Goal: Information Seeking & Learning: Learn about a topic

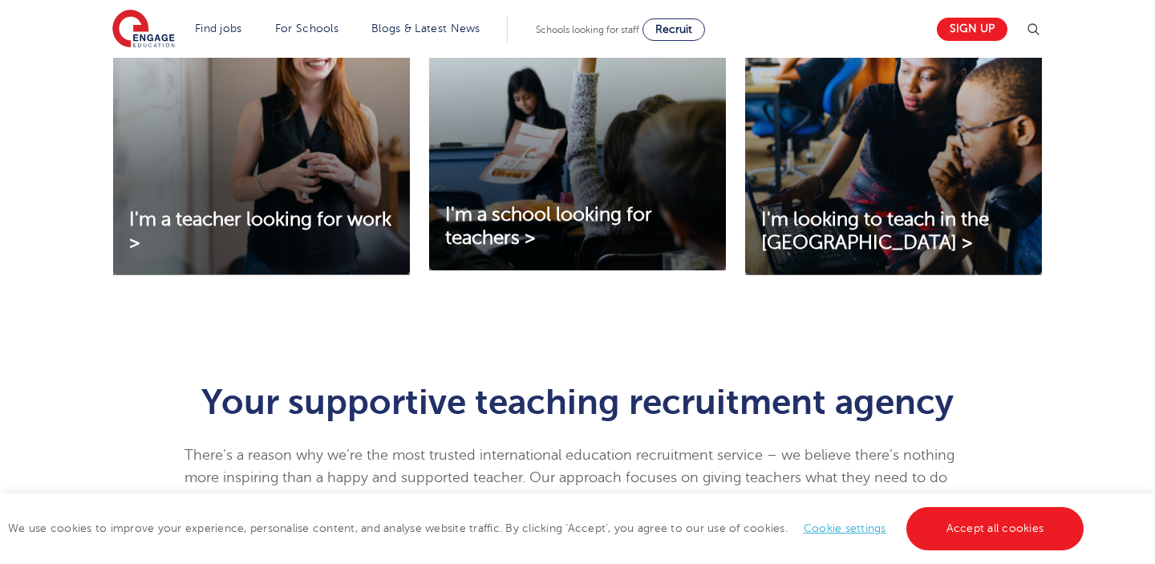
scroll to position [626, 0]
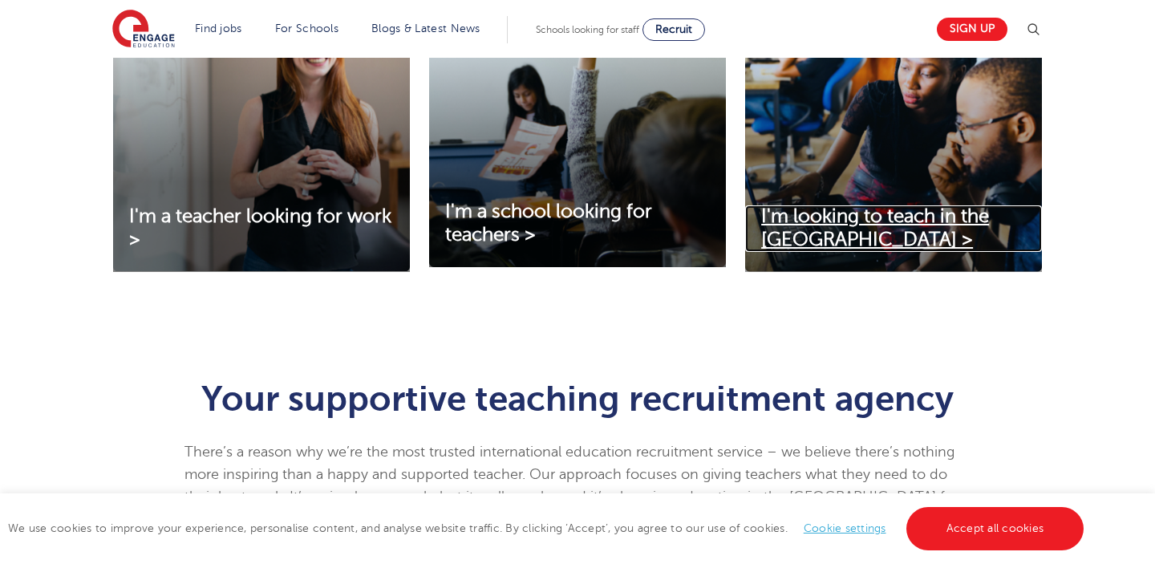
click at [805, 235] on link "I'm looking to teach in the UK >" at bounding box center [893, 228] width 297 height 47
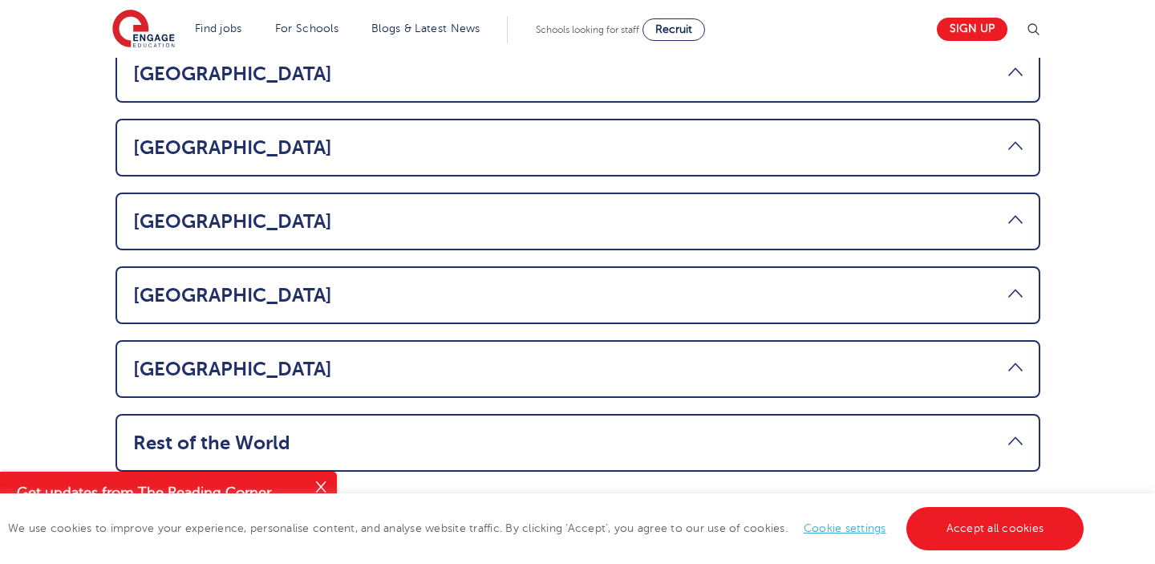
click at [1015, 358] on link "South Africa" at bounding box center [577, 369] width 889 height 22
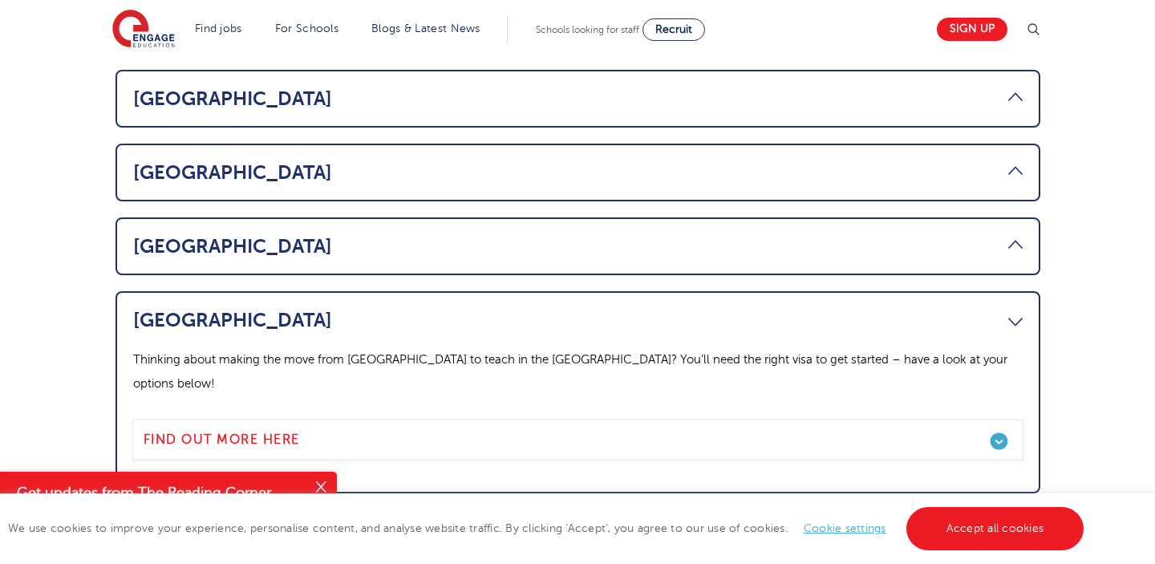
scroll to position [1061, 0]
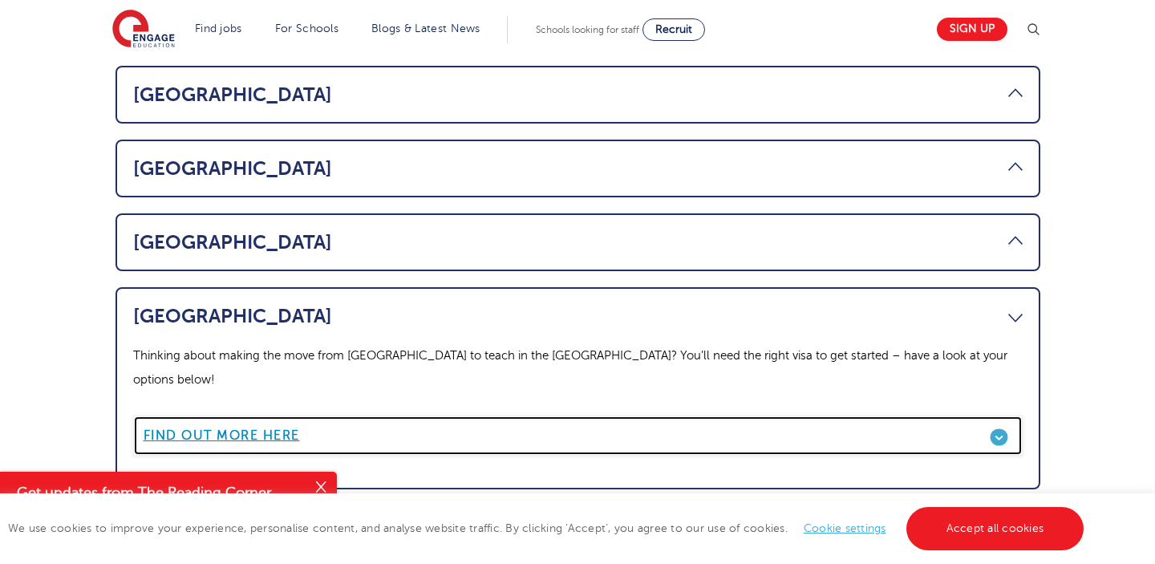
click at [256, 428] on b "Find out more here" at bounding box center [222, 435] width 156 height 14
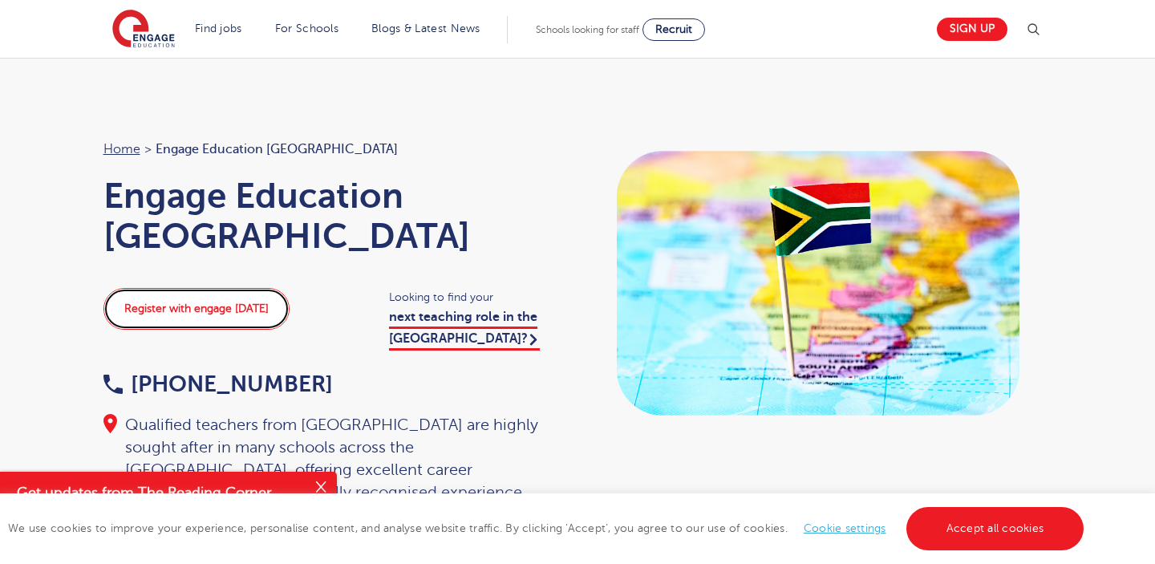
click at [208, 311] on link "Register with engage today" at bounding box center [196, 309] width 186 height 42
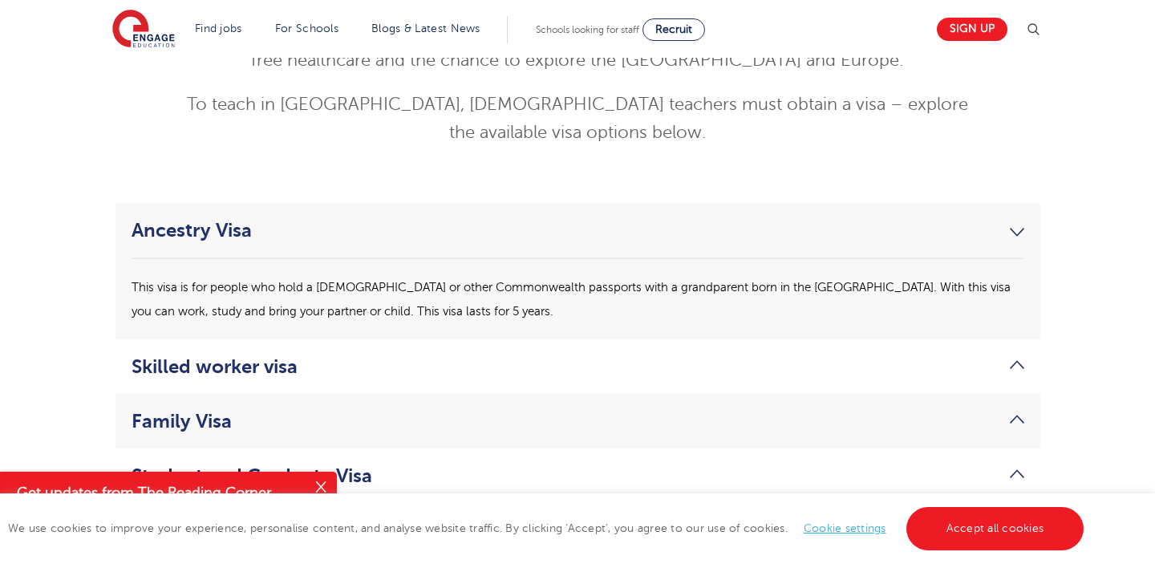
scroll to position [4284, 0]
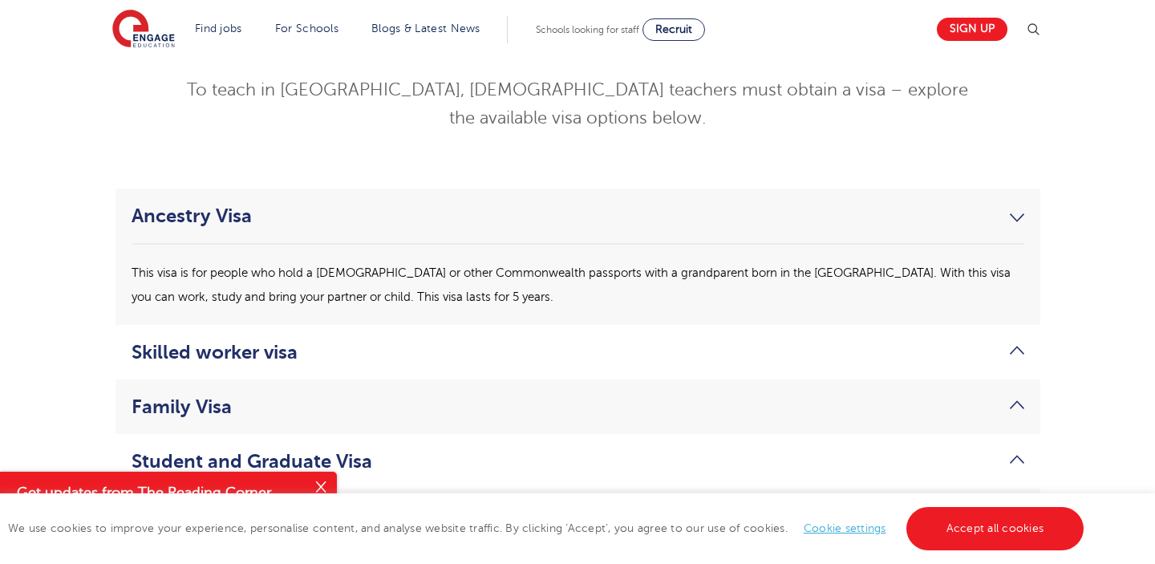
click at [265, 341] on link "Skilled worker visa" at bounding box center [578, 352] width 893 height 22
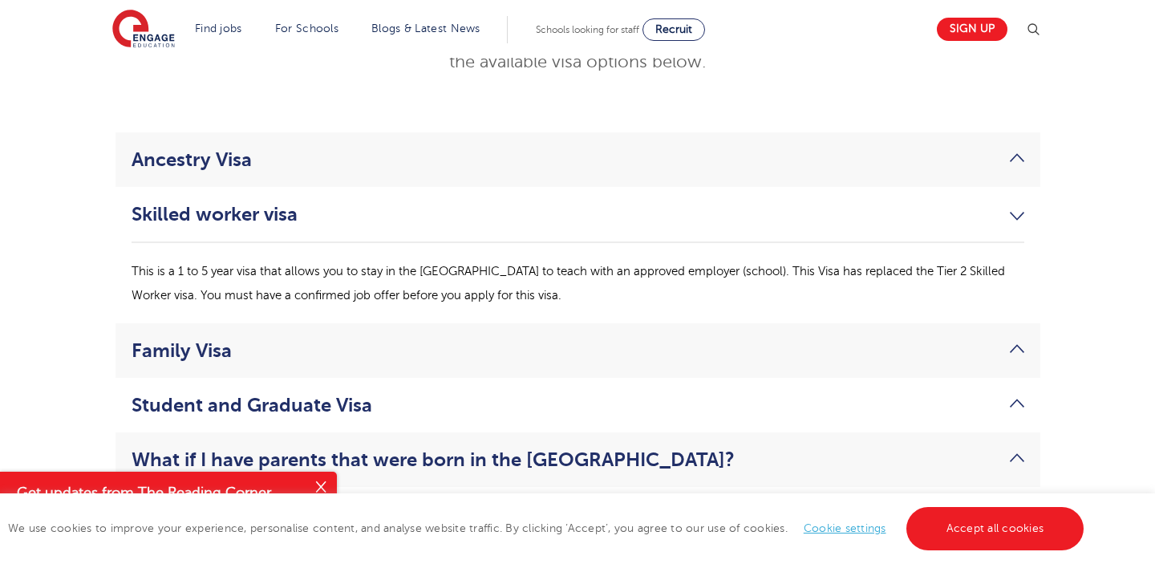
scroll to position [4318, 0]
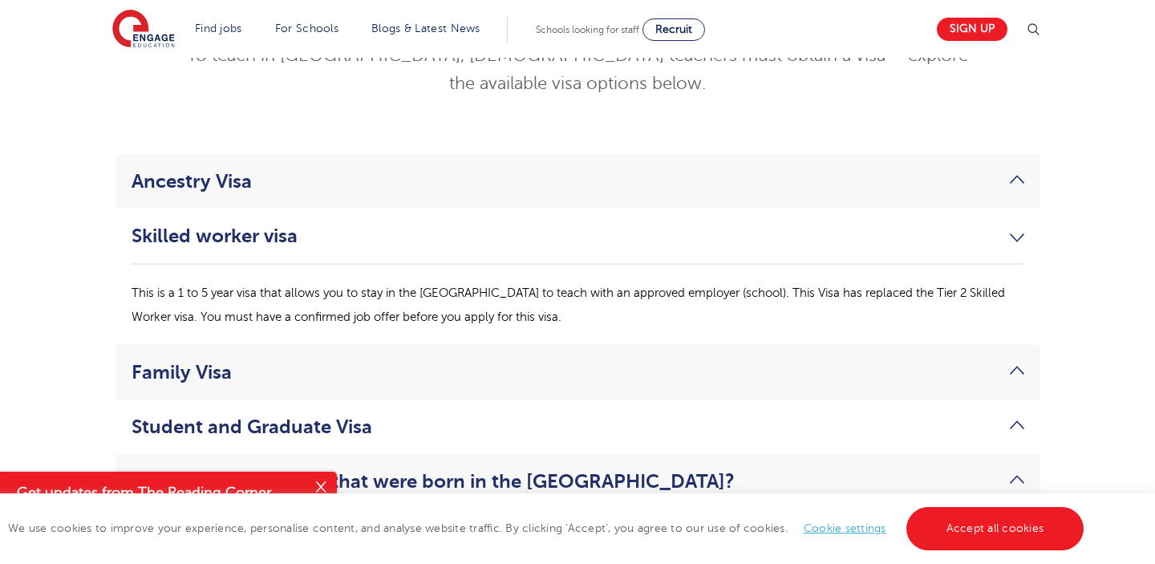
click at [325, 170] on link "Ancestry Visa" at bounding box center [578, 181] width 893 height 22
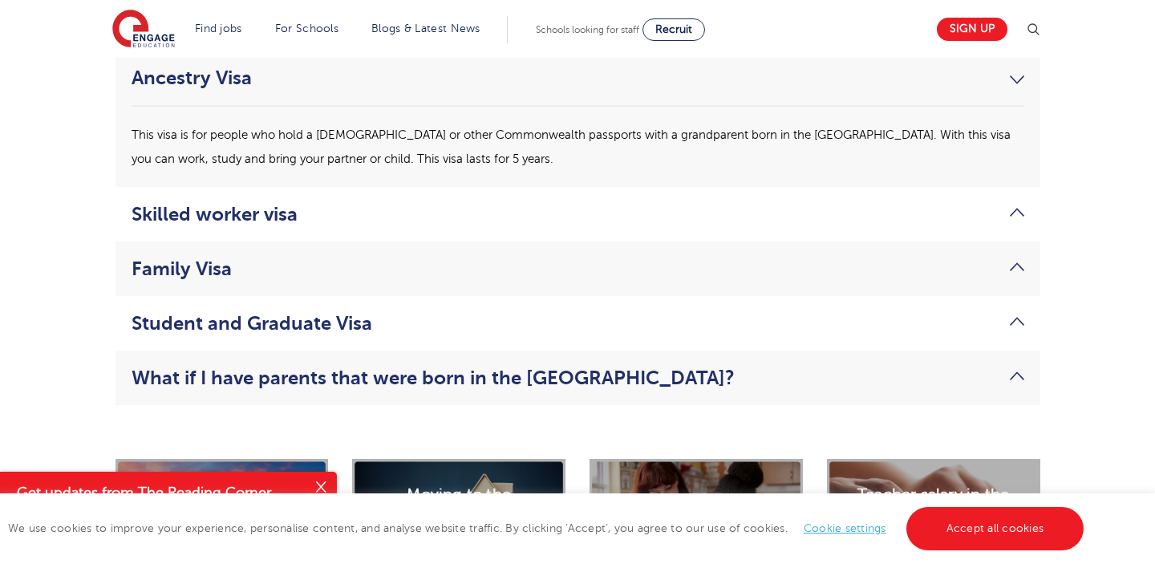
scroll to position [4423, 0]
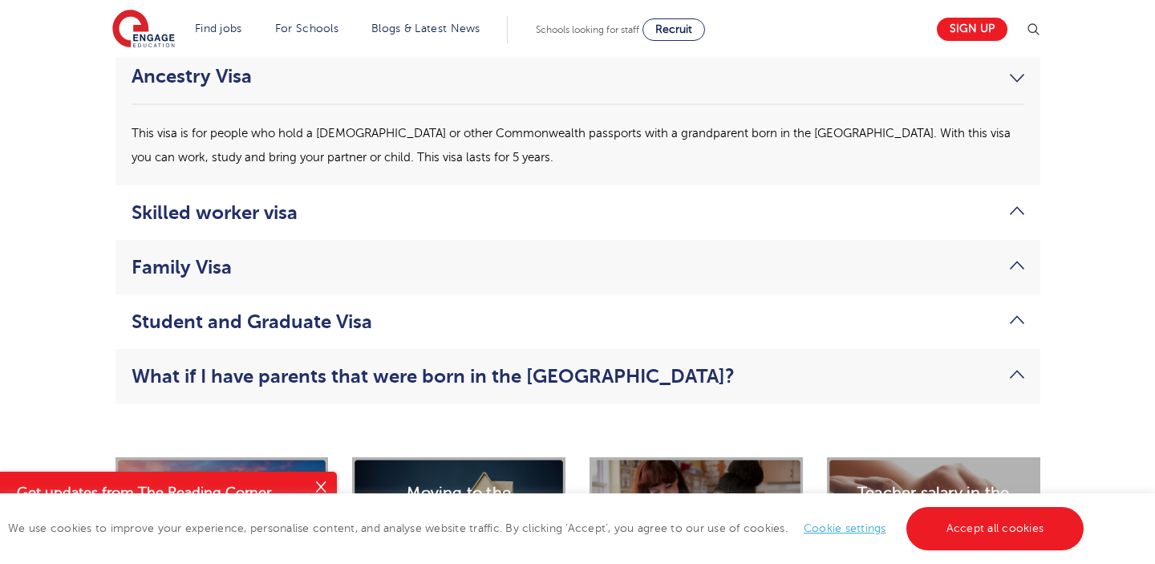
click at [322, 256] on link "Family Visa" at bounding box center [578, 267] width 893 height 22
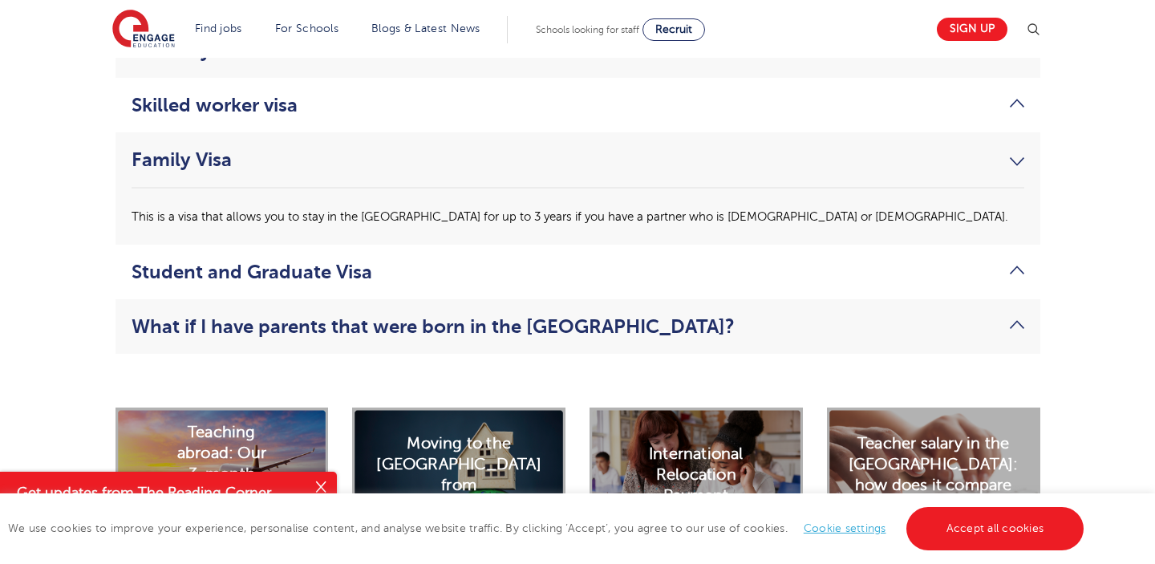
scroll to position [4450, 0]
click at [302, 260] on link "Student and Graduate Visa" at bounding box center [578, 271] width 893 height 22
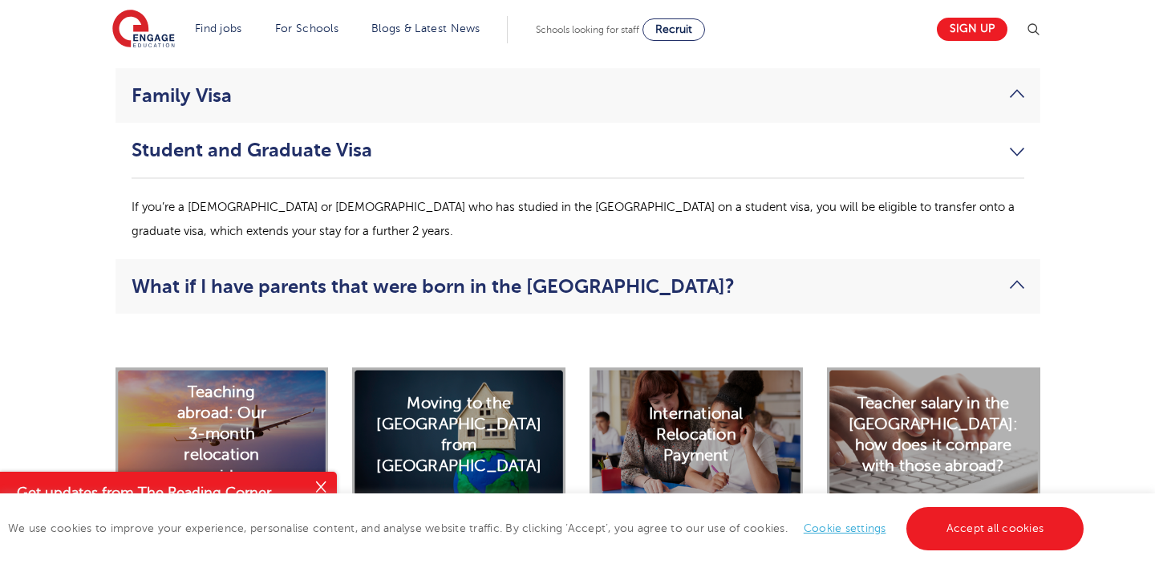
scroll to position [4520, 0]
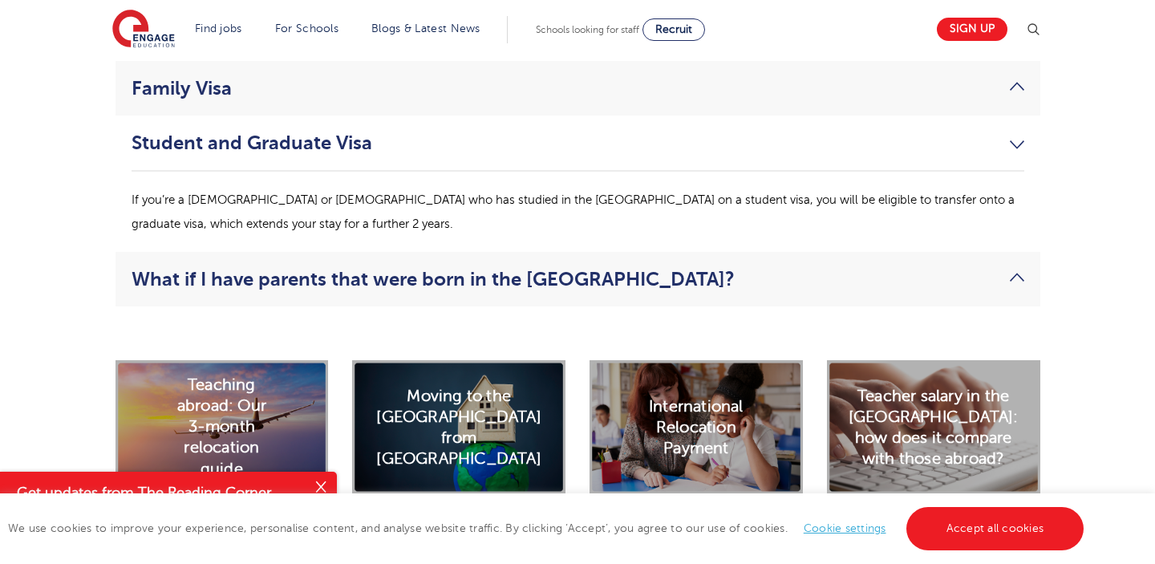
click at [318, 268] on link "What if I have parents that were born in the UK?" at bounding box center [578, 279] width 893 height 22
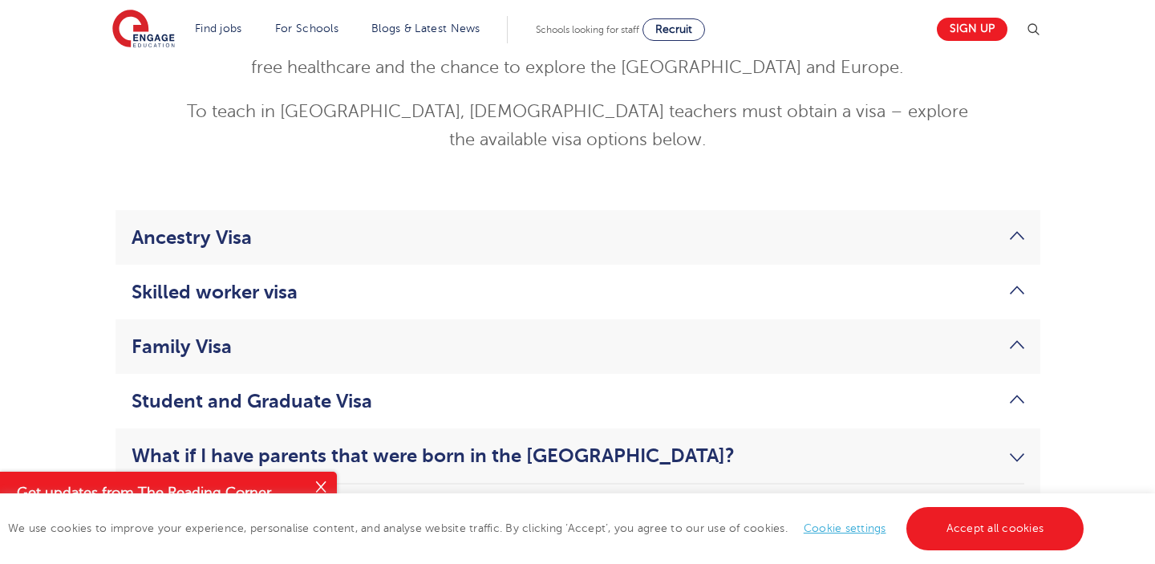
scroll to position [4276, 0]
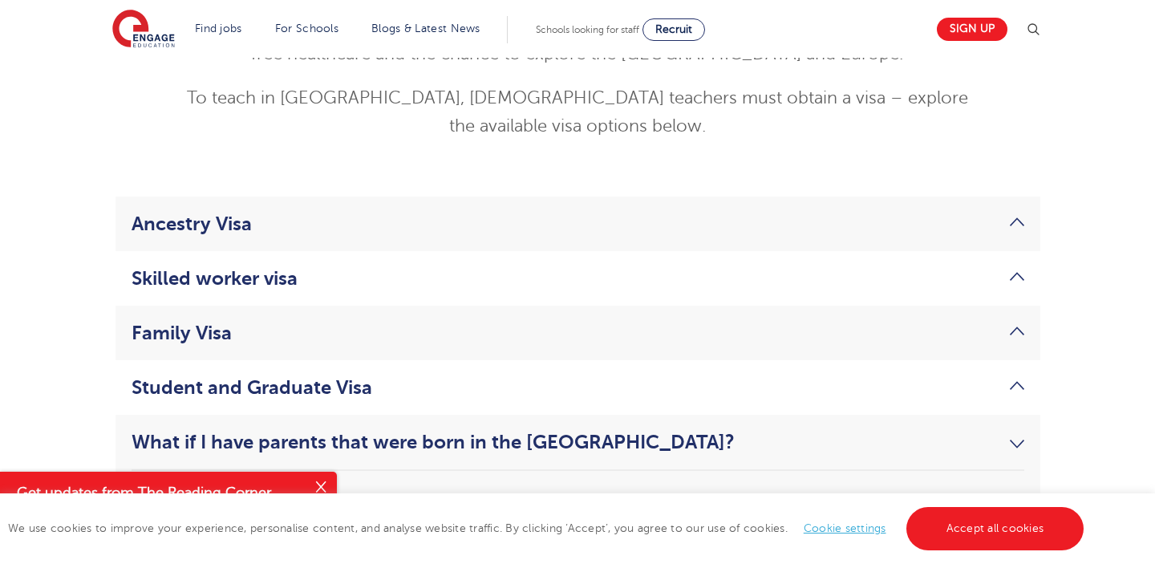
click at [310, 267] on link "Skilled worker visa" at bounding box center [578, 278] width 893 height 22
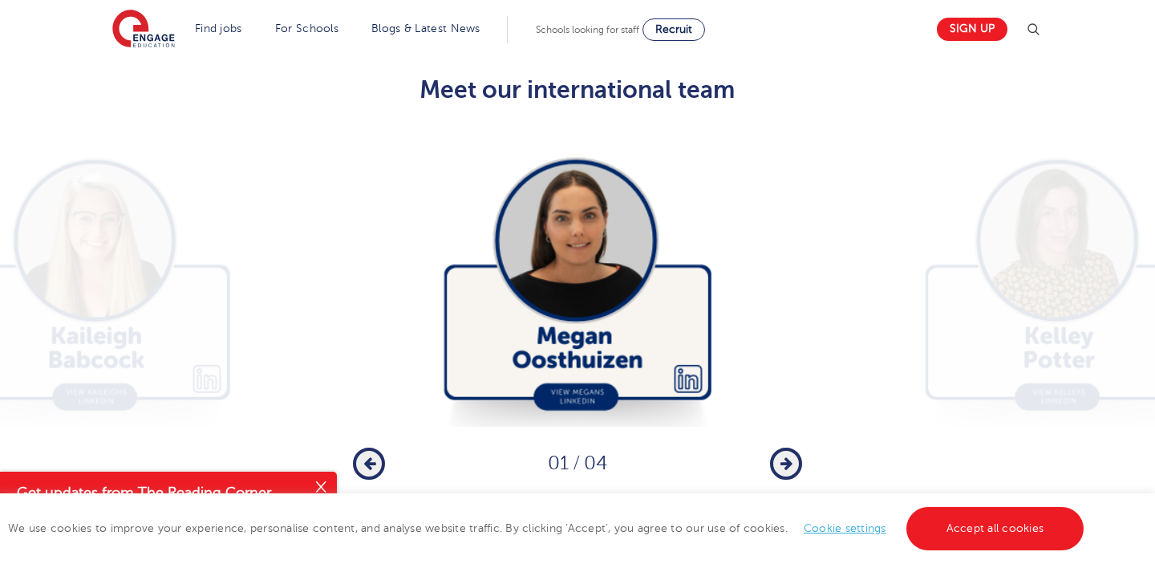
scroll to position [2750, 0]
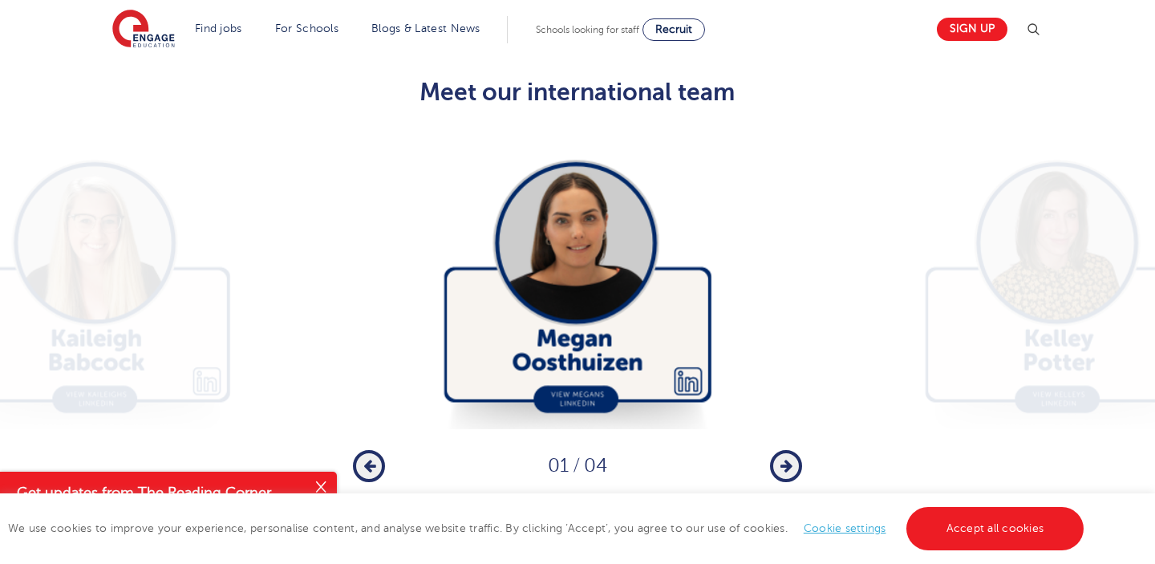
click at [591, 375] on img at bounding box center [577, 279] width 449 height 299
click at [783, 459] on icon "button" at bounding box center [786, 466] width 12 height 14
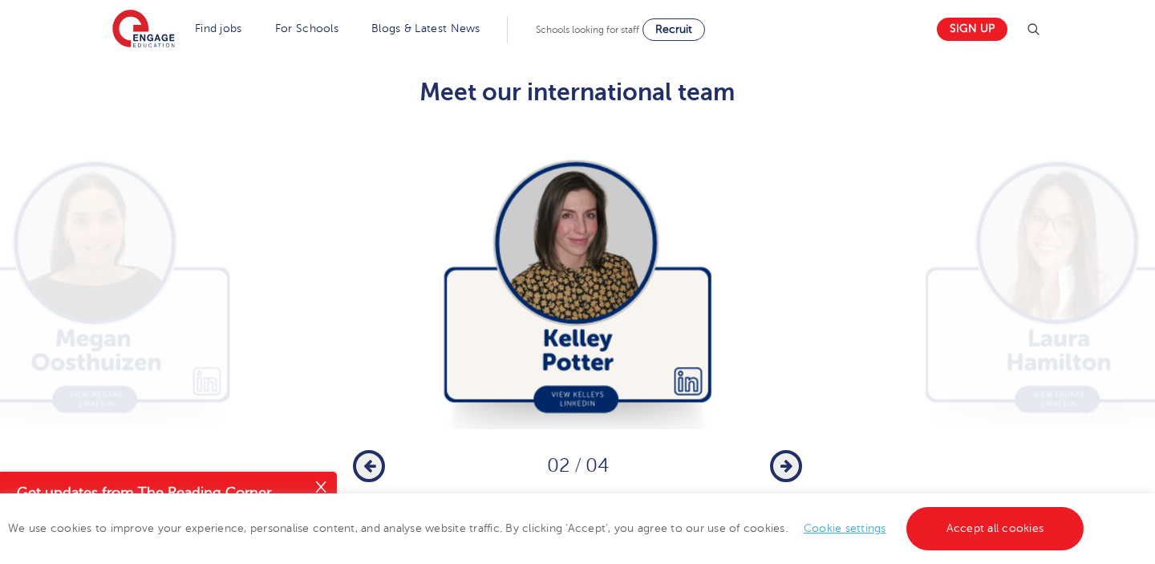
click at [783, 459] on icon "button" at bounding box center [786, 466] width 12 height 14
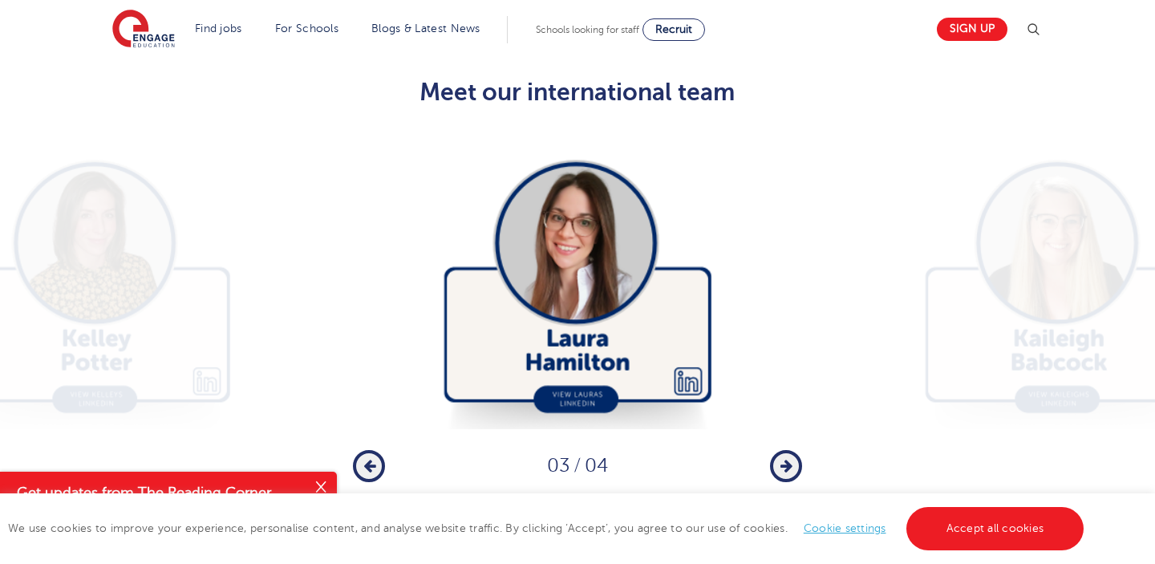
click at [783, 459] on icon "button" at bounding box center [786, 466] width 12 height 14
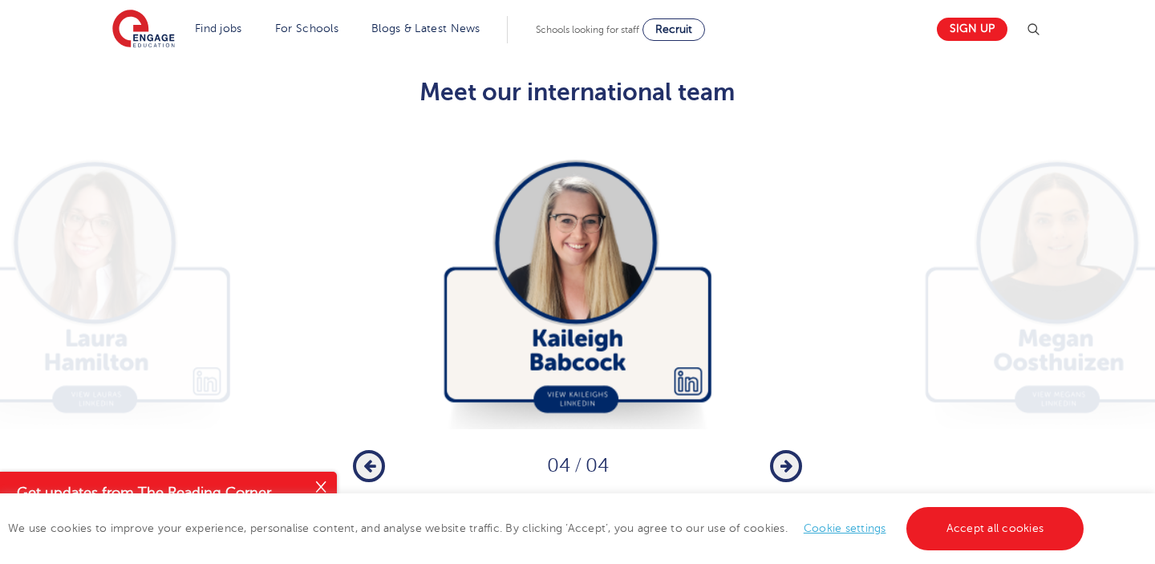
click at [783, 459] on icon "button" at bounding box center [786, 466] width 12 height 14
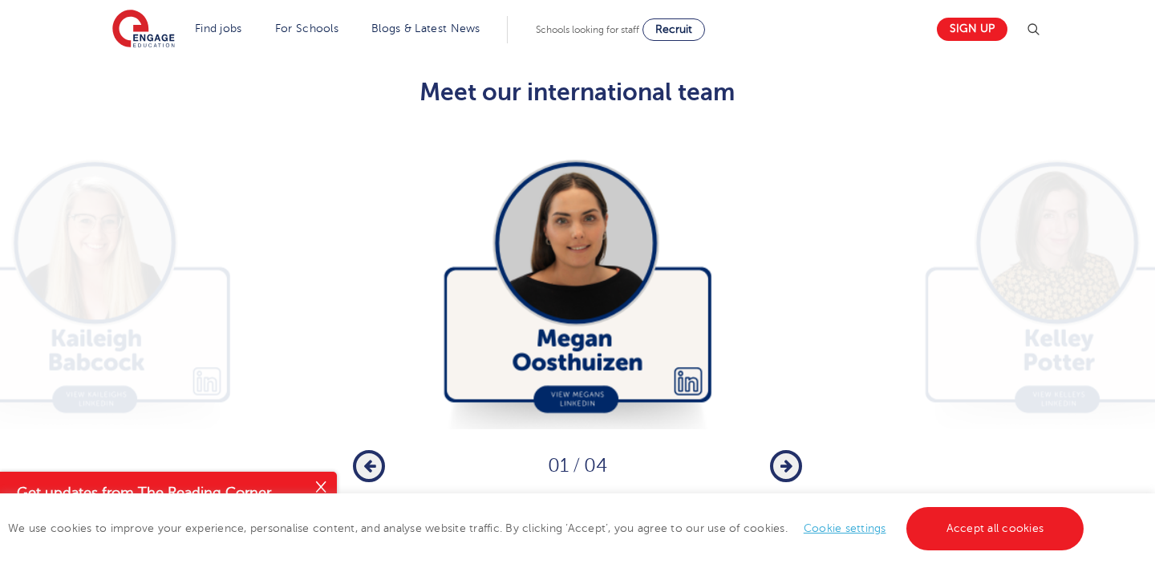
click at [783, 459] on icon "button" at bounding box center [786, 466] width 12 height 14
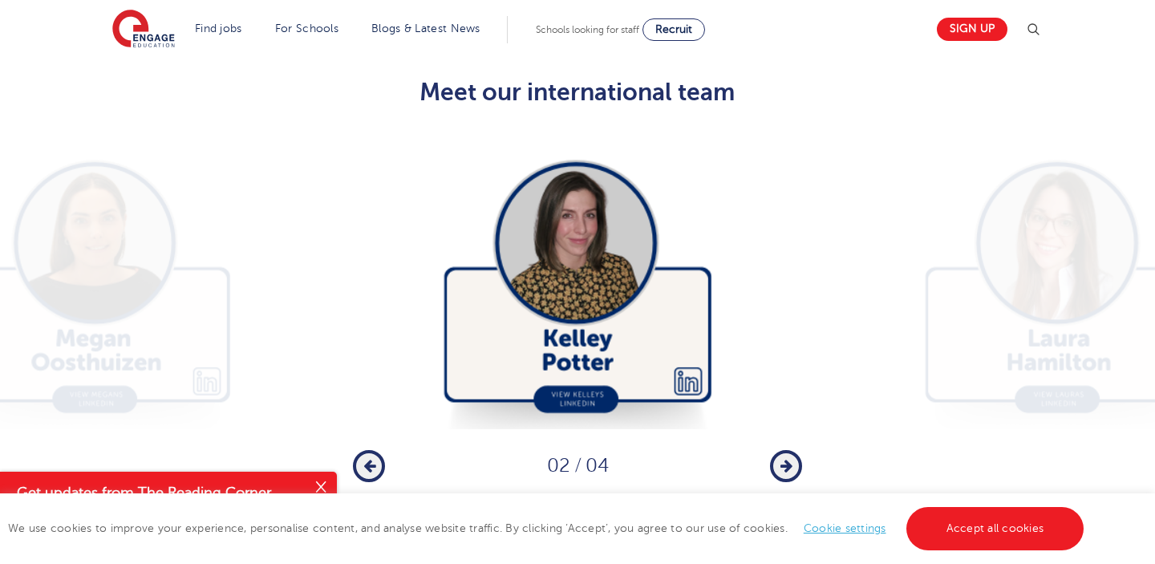
click at [783, 459] on icon "button" at bounding box center [786, 466] width 12 height 14
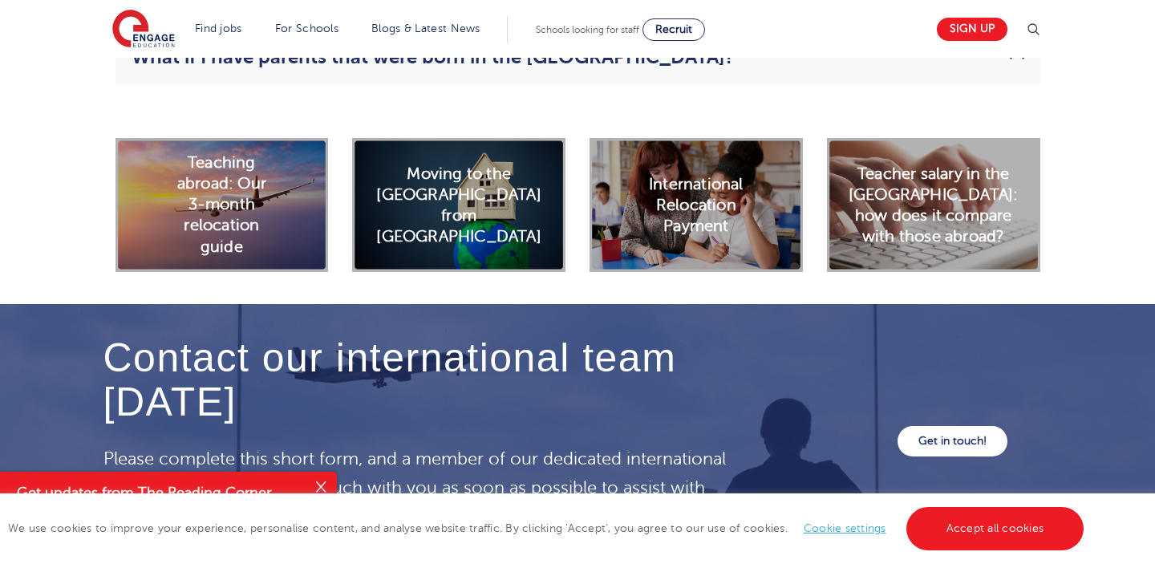
scroll to position [4747, 0]
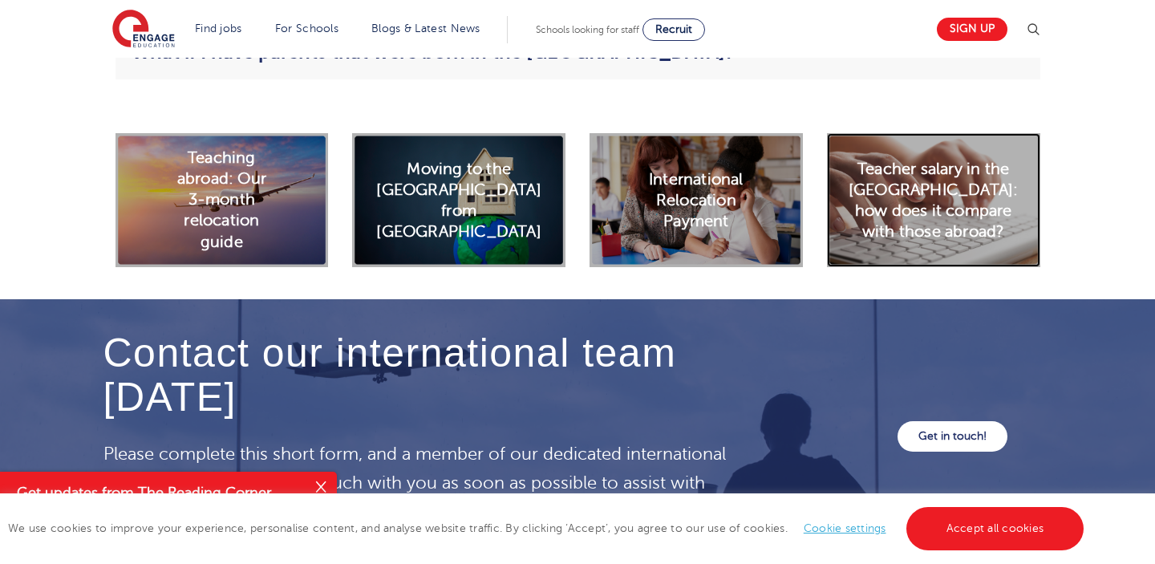
click at [935, 204] on h2 "Teacher salary in the UK: how does it compare with those abroad?" at bounding box center [934, 200] width 170 height 84
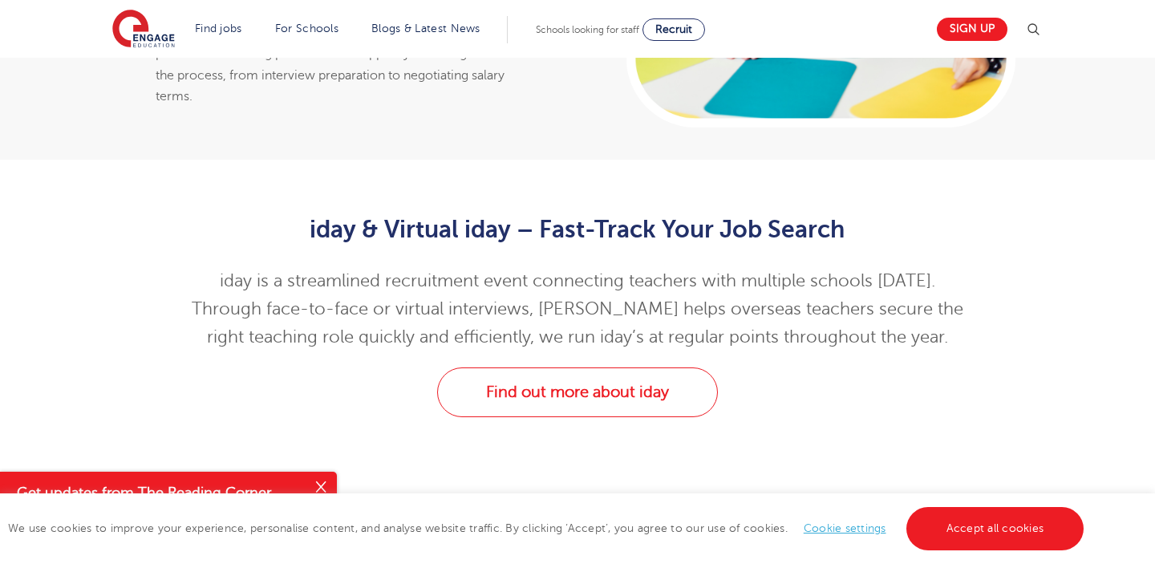
scroll to position [3427, 0]
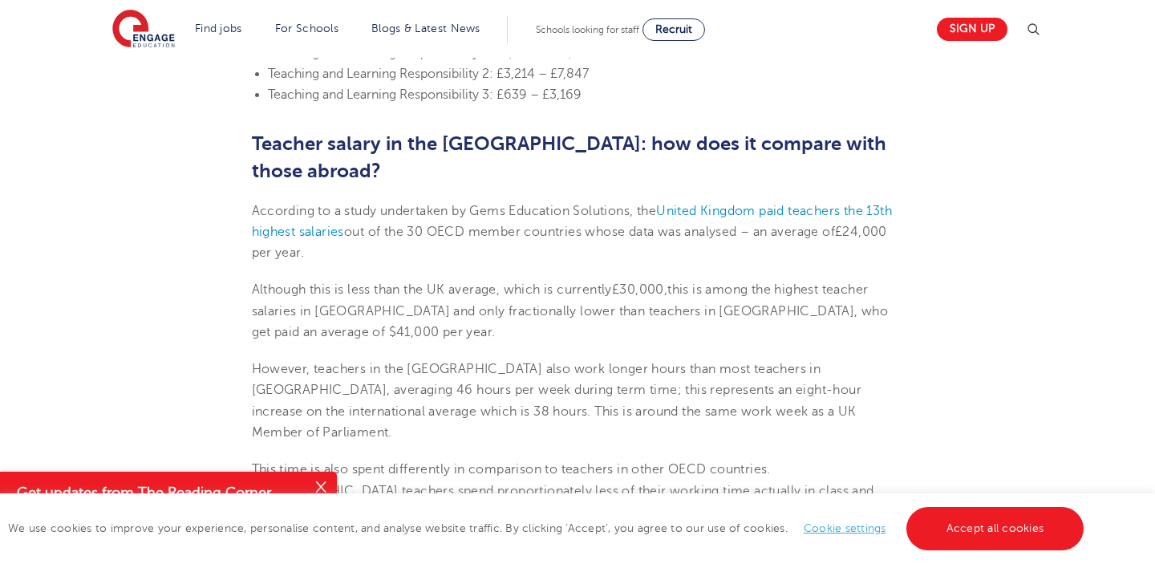
scroll to position [2142, 0]
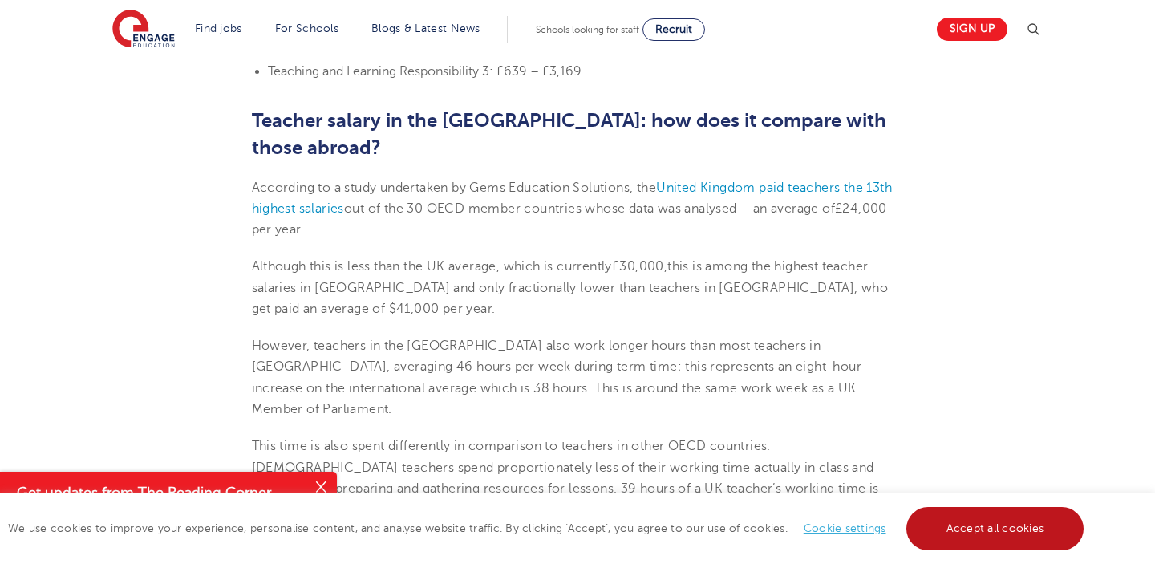
click at [978, 514] on link "Accept all cookies" at bounding box center [995, 528] width 178 height 43
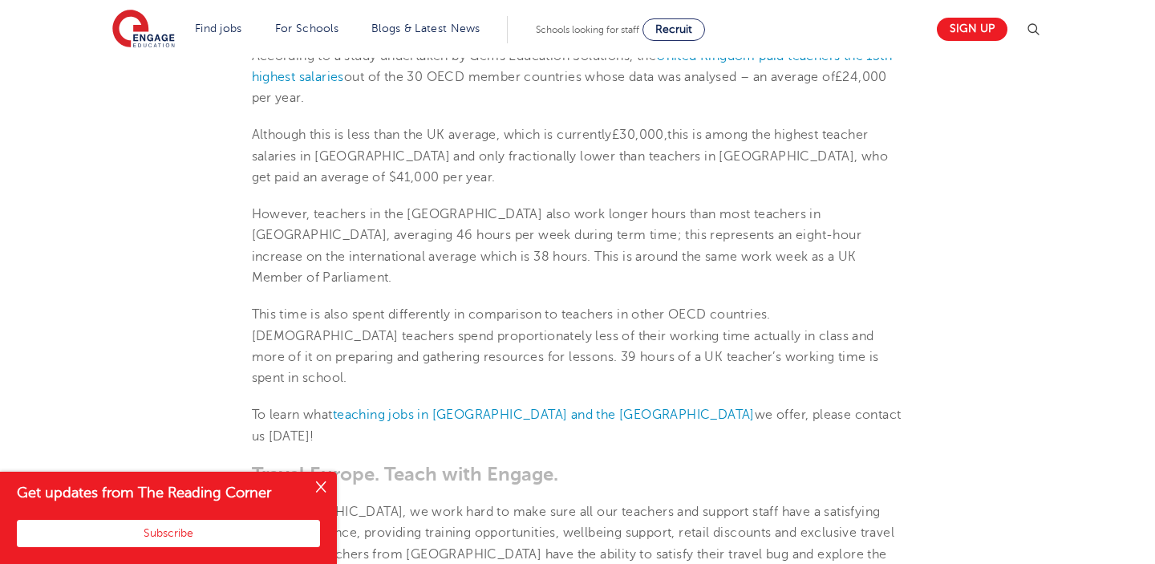
scroll to position [2281, 0]
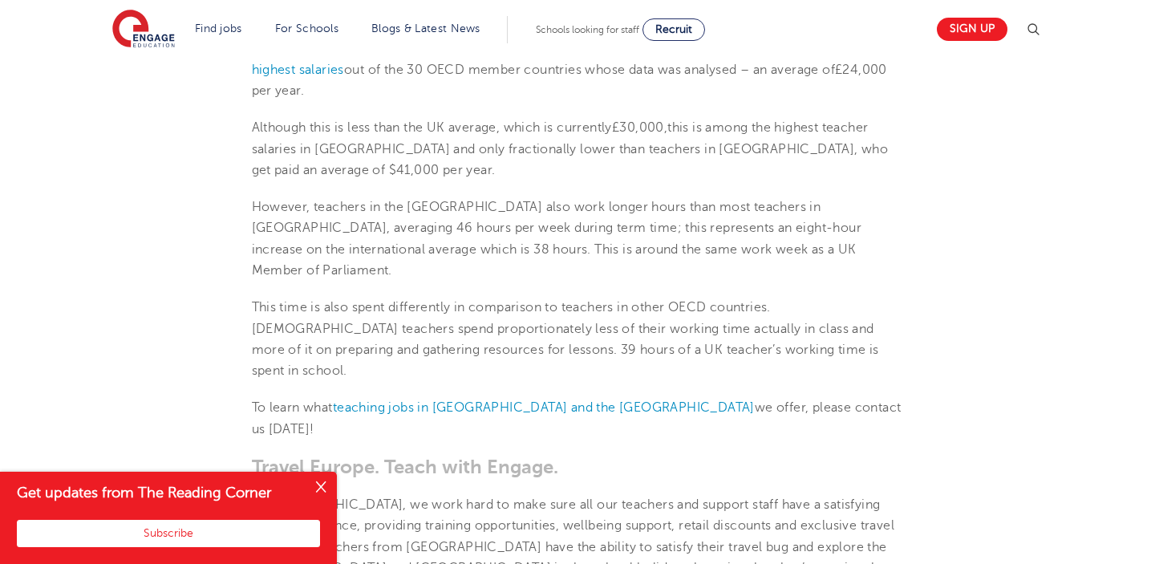
click at [318, 487] on button "Close" at bounding box center [321, 488] width 32 height 32
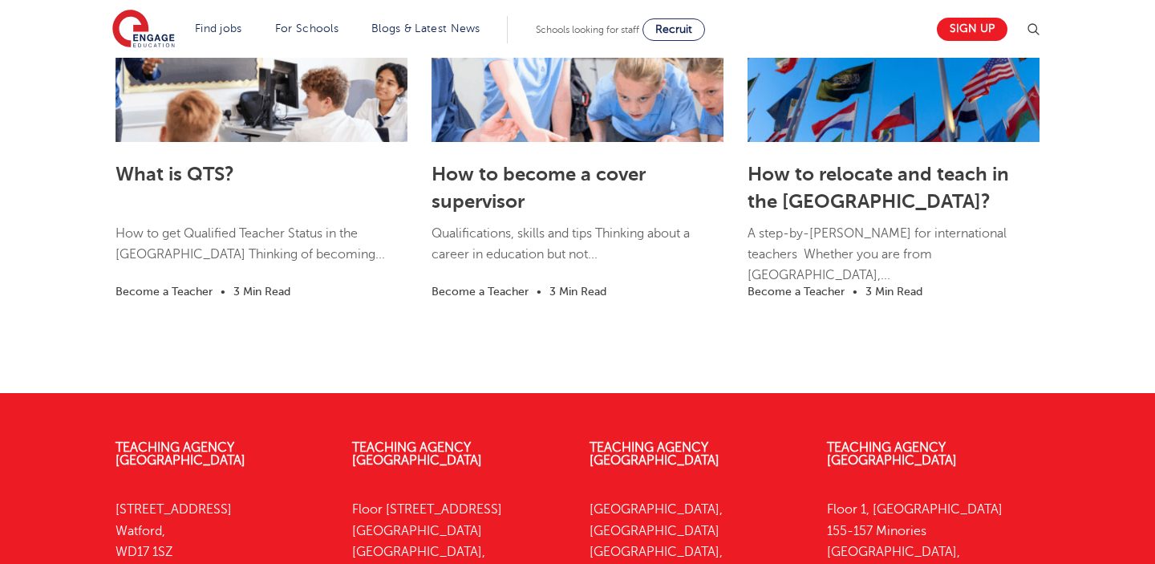
scroll to position [3471, 0]
